Goal: Information Seeking & Learning: Learn about a topic

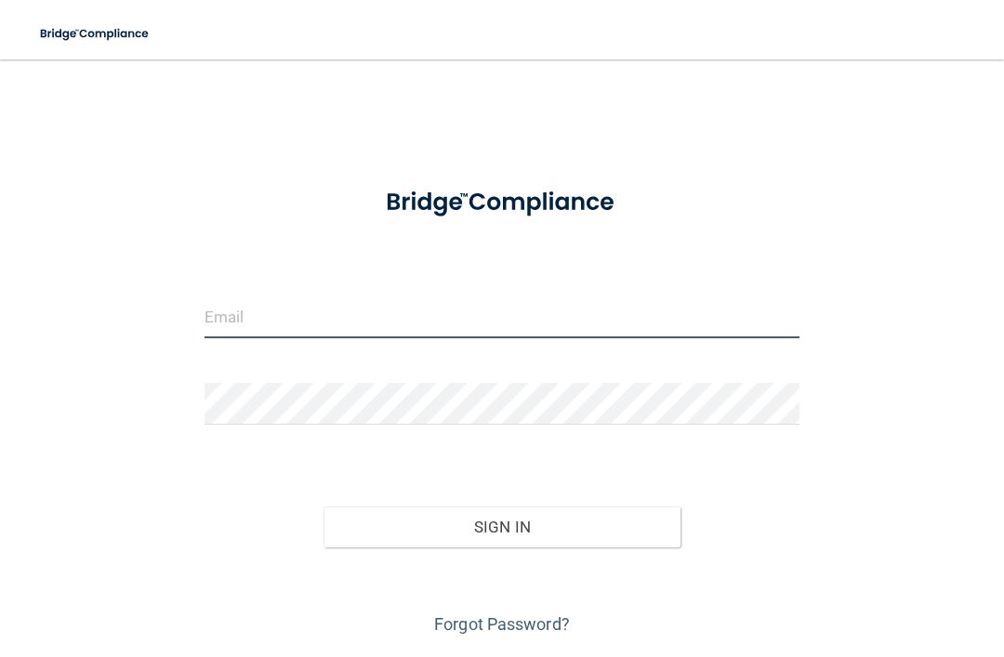
click at [228, 318] on input "email" at bounding box center [502, 318] width 595 height 42
click at [246, 316] on input "email" at bounding box center [502, 318] width 595 height 42
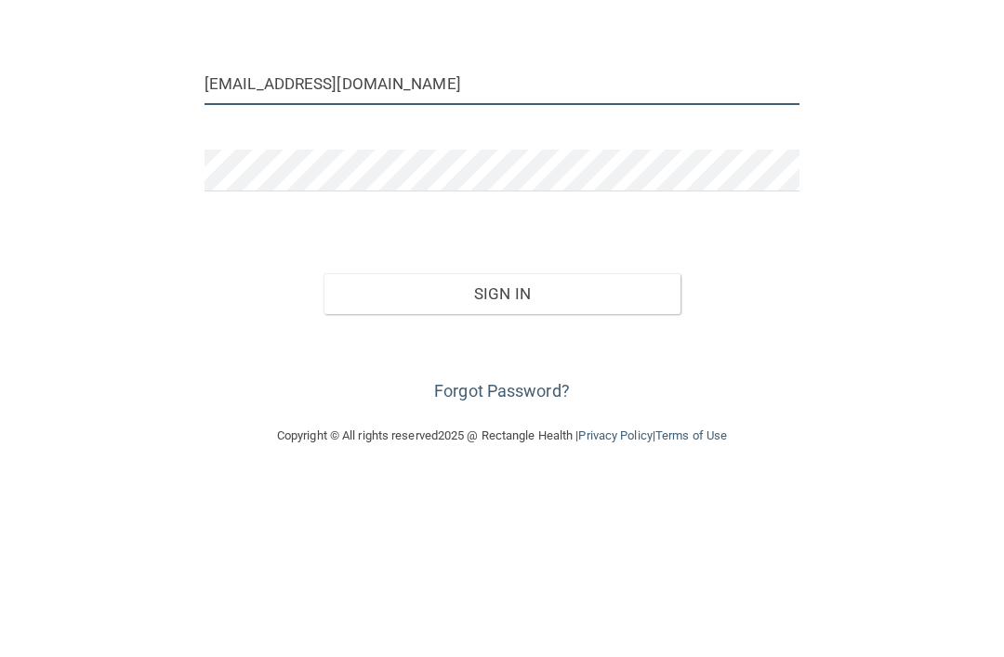
scroll to position [55, 0]
type input "nbrdh78@comcast.net"
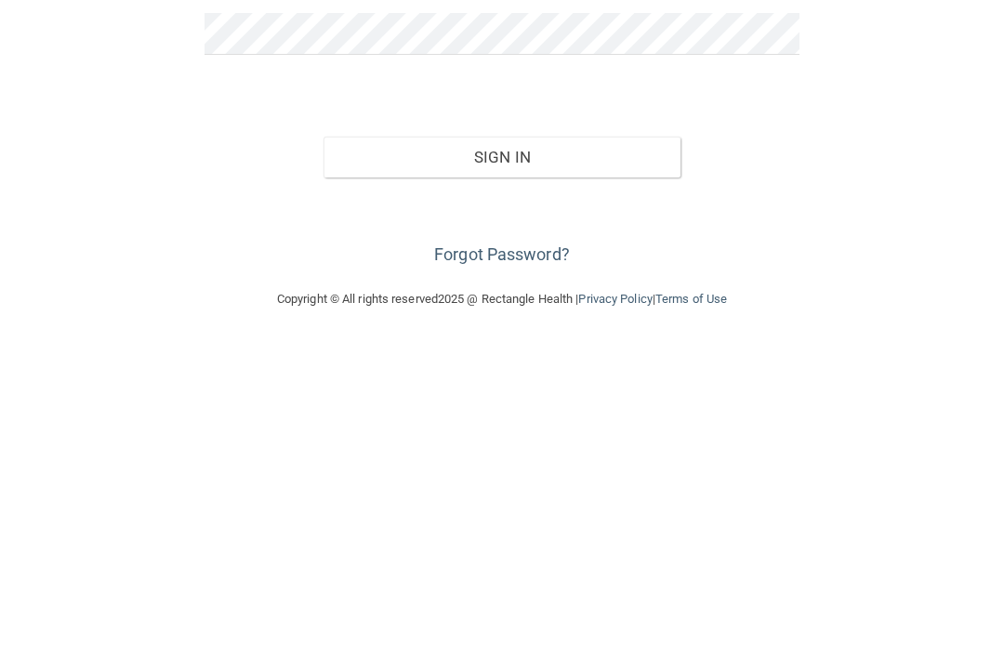
click at [473, 560] on link "Forgot Password?" at bounding box center [502, 570] width 136 height 20
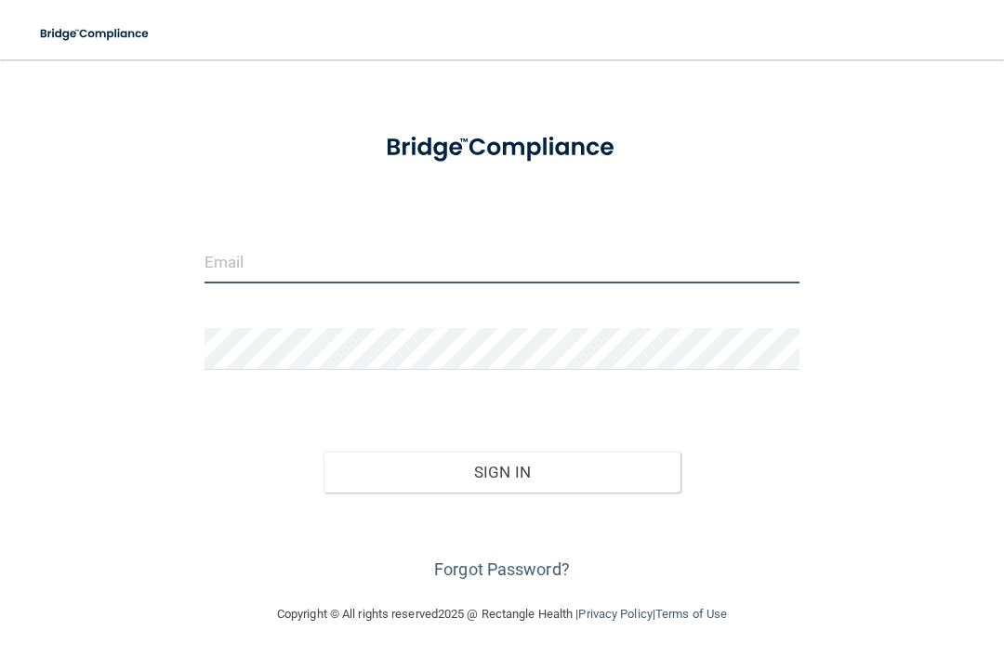
click at [243, 252] on input "email" at bounding box center [502, 263] width 595 height 42
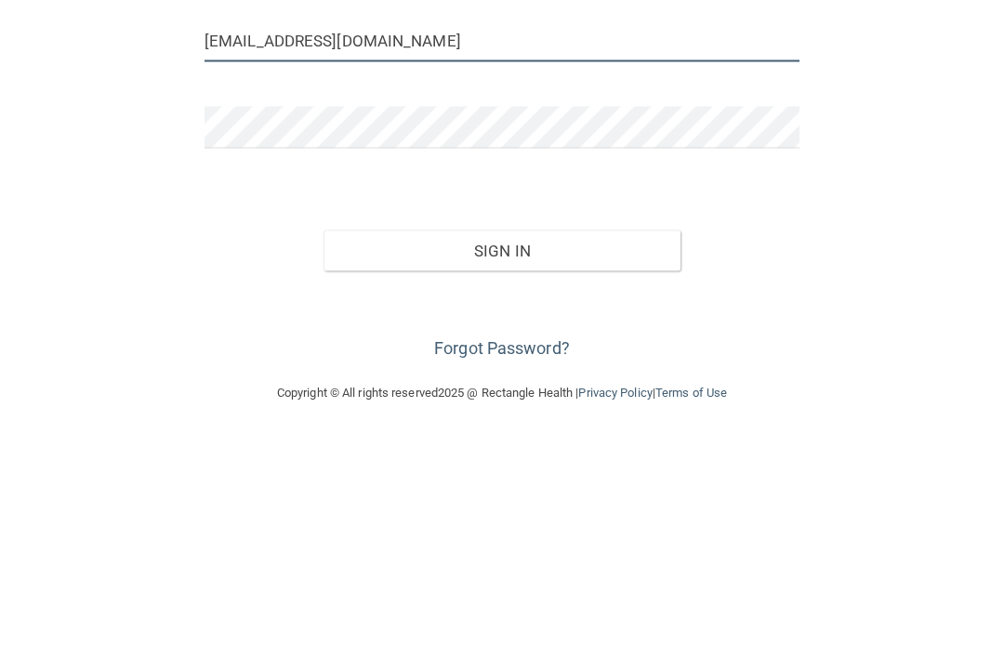
type input "nbrdh78@comcast.net"
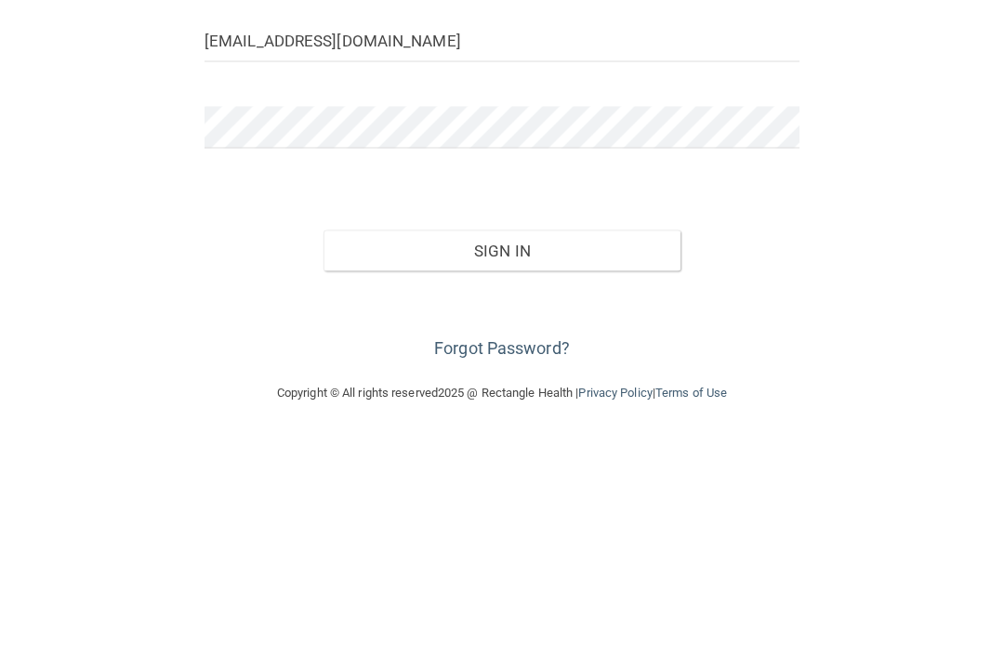
click at [417, 452] on button "Sign In" at bounding box center [502, 472] width 357 height 41
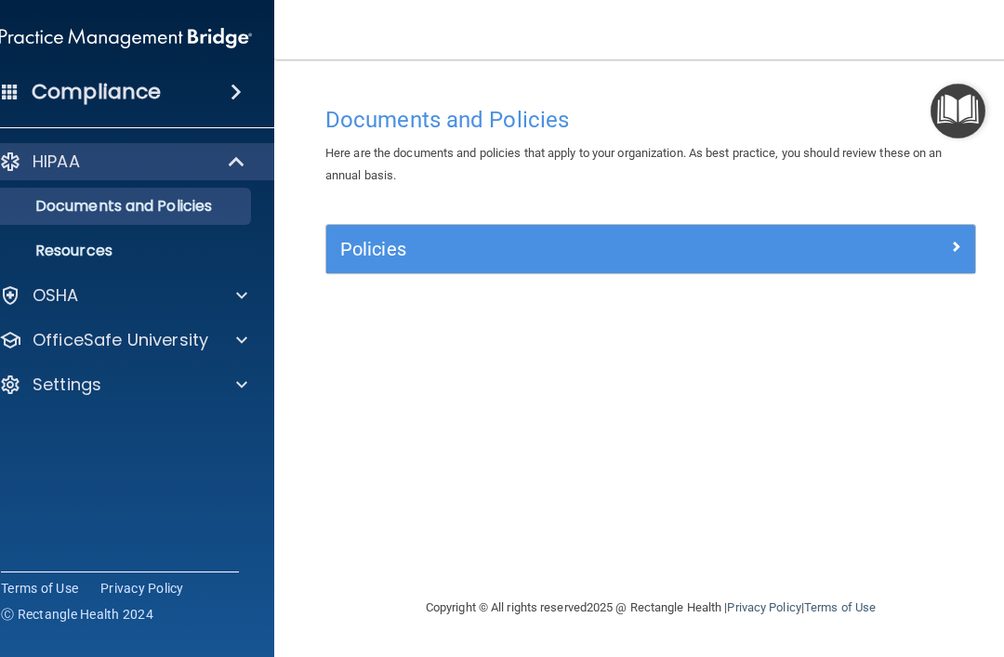
click at [75, 203] on p "Documents and Policies" at bounding box center [116, 206] width 254 height 19
click at [948, 252] on div at bounding box center [895, 245] width 163 height 22
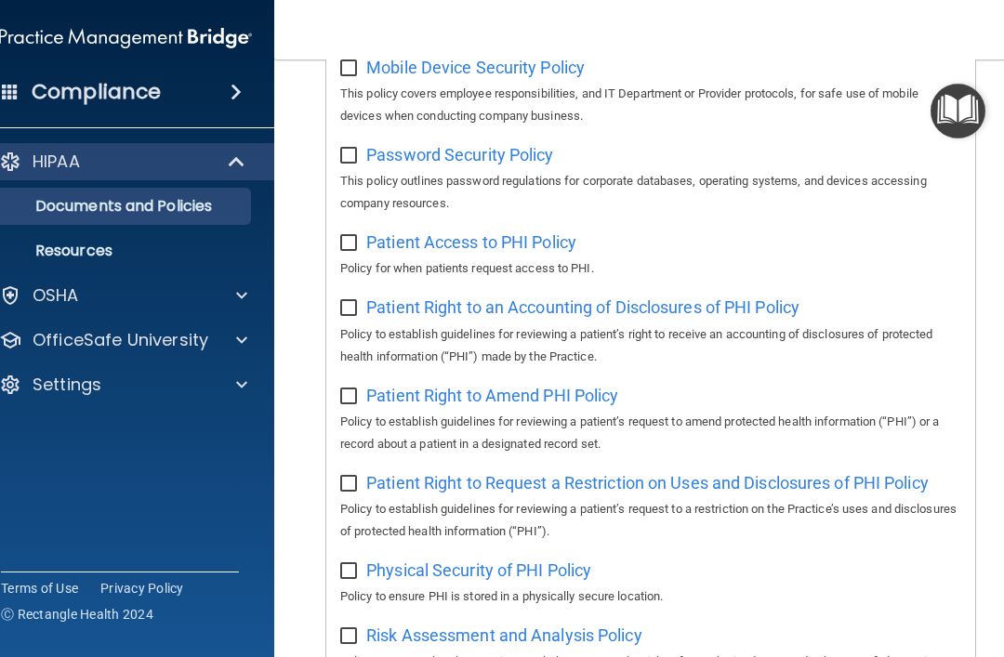
scroll to position [993, 0]
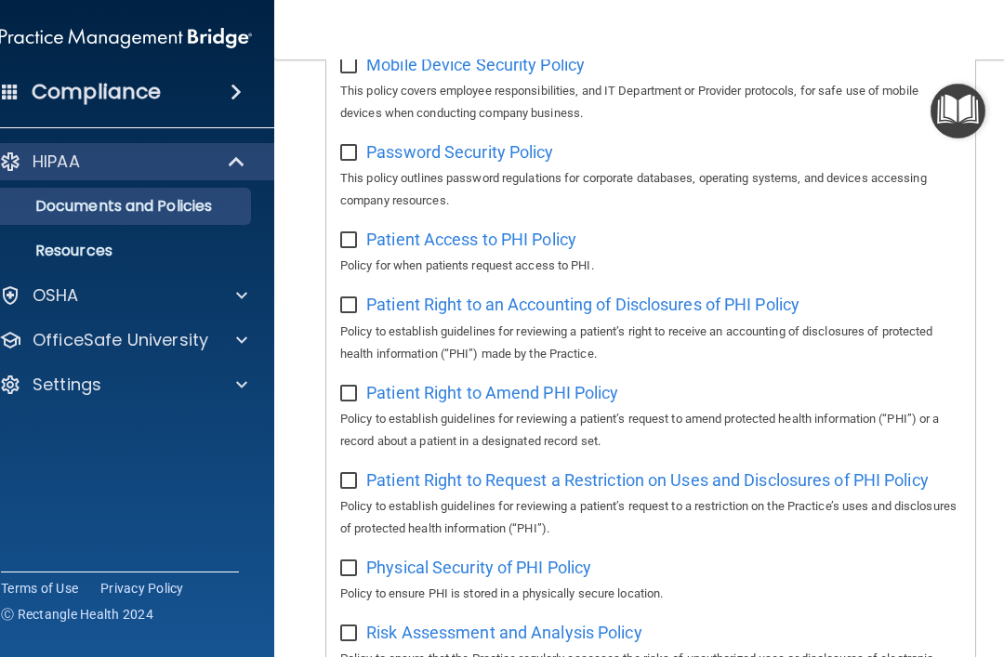
click at [396, 231] on span "Patient Access to PHI Policy" at bounding box center [471, 240] width 210 height 20
click at [394, 142] on span "Password Security Policy" at bounding box center [459, 152] width 187 height 20
click at [408, 231] on span "Patient Access to PHI Policy" at bounding box center [471, 240] width 210 height 20
click at [417, 295] on span "Patient Right to an Accounting of Disclosures of PHI Policy" at bounding box center [582, 305] width 433 height 20
click at [351, 387] on input "checkbox" at bounding box center [350, 394] width 21 height 15
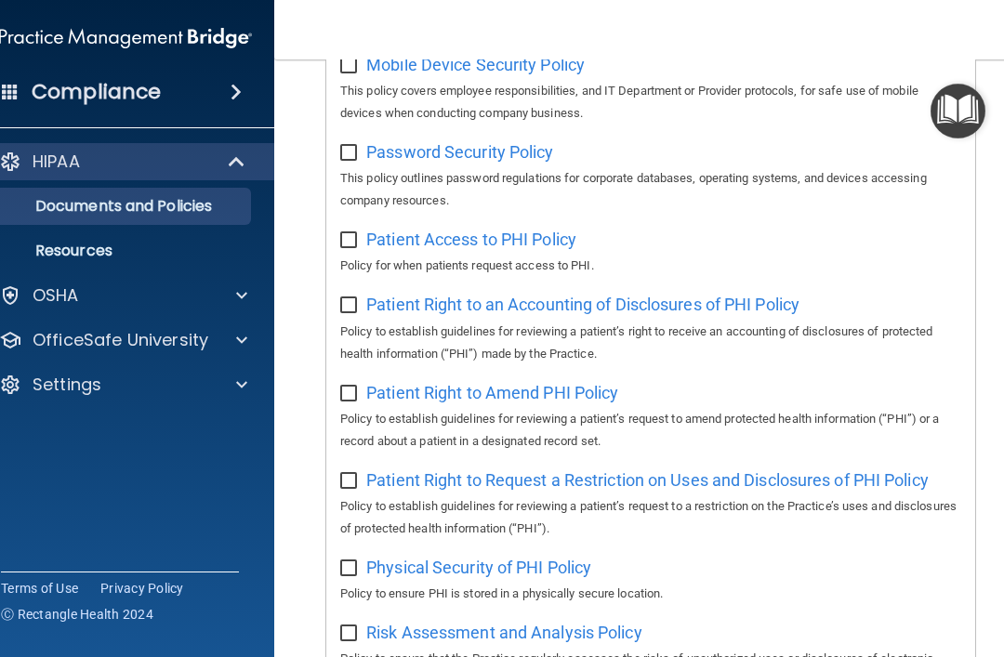
checkbox input "true"
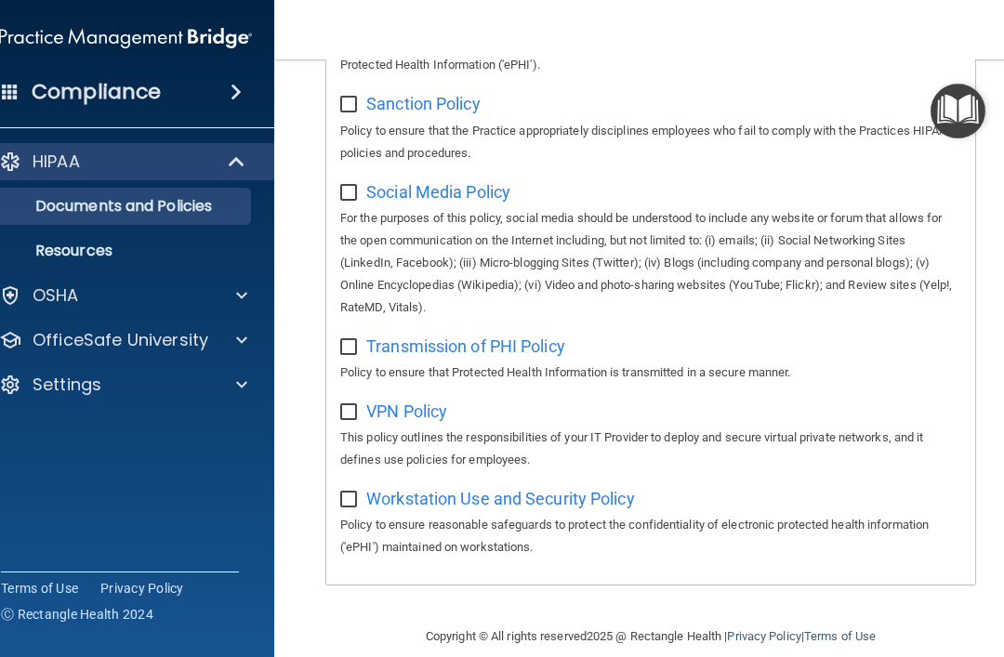
scroll to position [1608, 0]
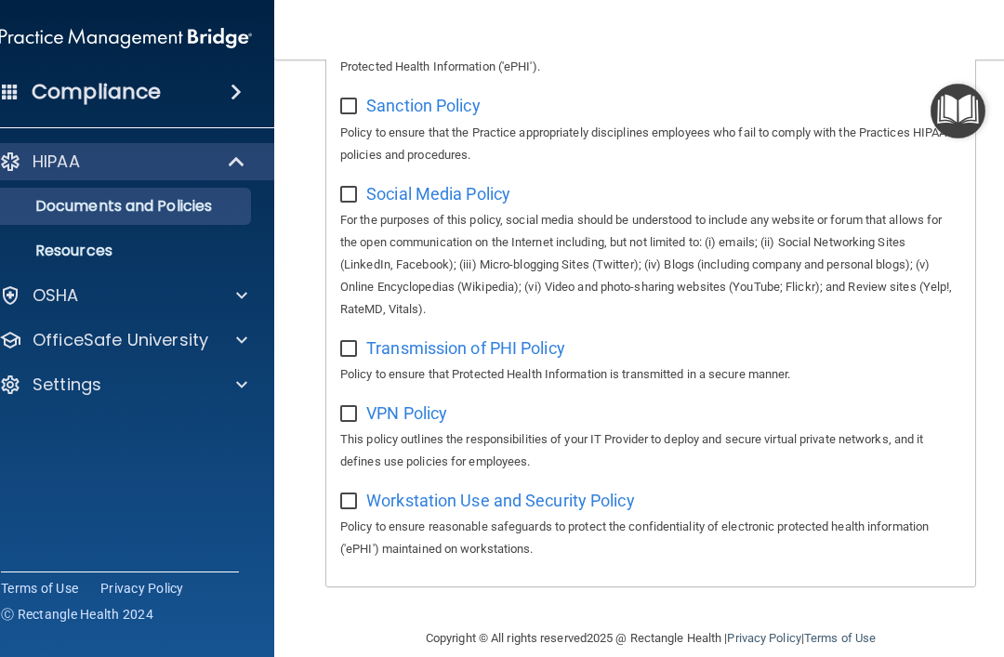
click at [63, 409] on div "HIPAA Documents and Policies Report an Incident Business Associates Emergency P…" at bounding box center [126, 277] width 298 height 283
click at [33, 291] on p "OSHA" at bounding box center [56, 296] width 46 height 22
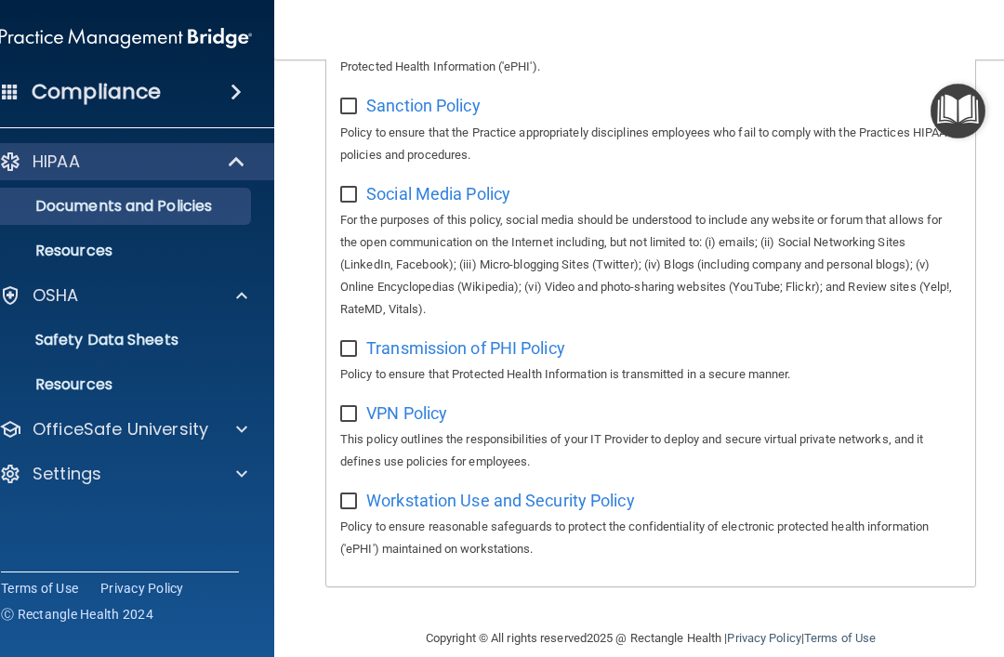
click at [33, 298] on p "OSHA" at bounding box center [56, 296] width 46 height 22
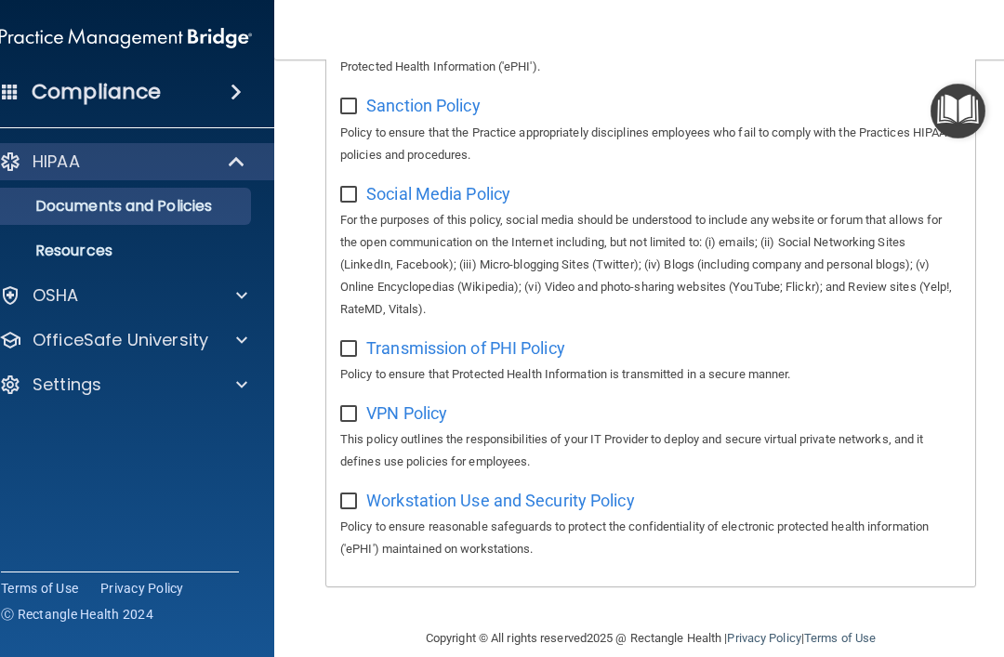
click at [11, 296] on div at bounding box center [10, 296] width 22 height 22
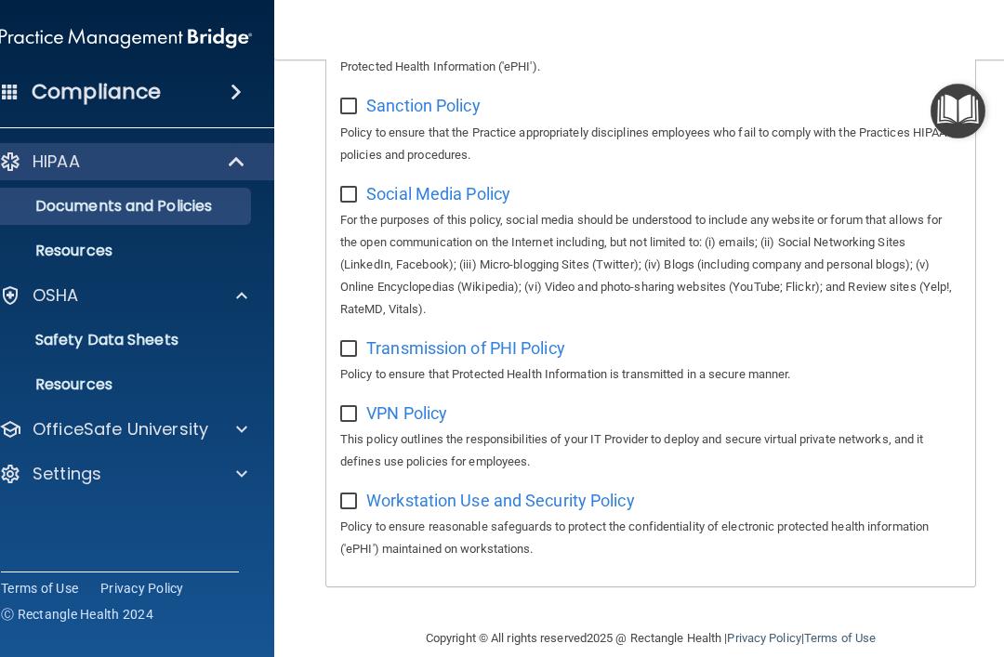
click at [48, 382] on p "Resources" at bounding box center [116, 385] width 254 height 19
